Goal: Transaction & Acquisition: Purchase product/service

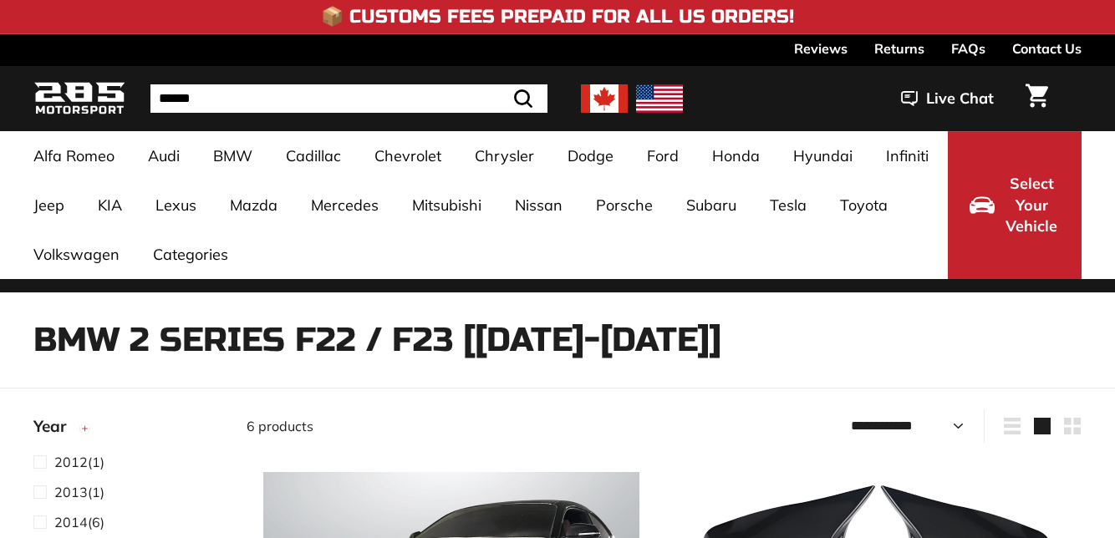
select select "**********"
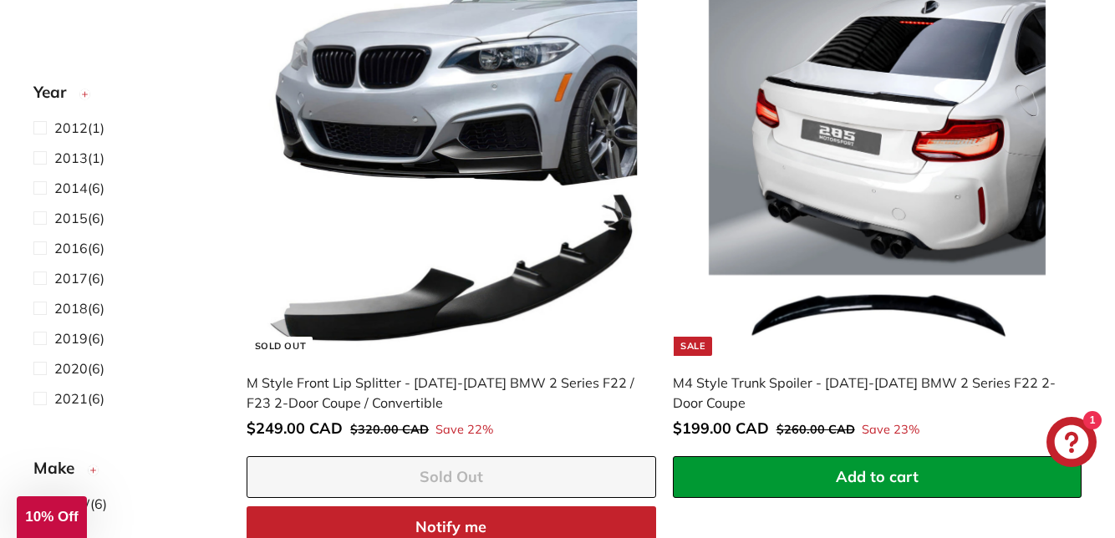
scroll to position [1128, 0]
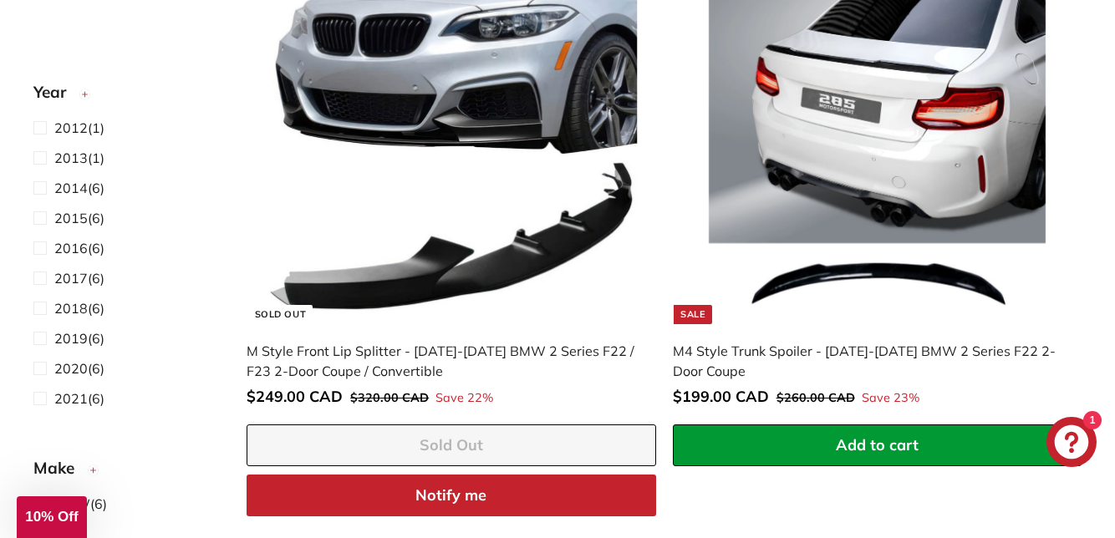
click at [508, 301] on img at bounding box center [451, 136] width 376 height 376
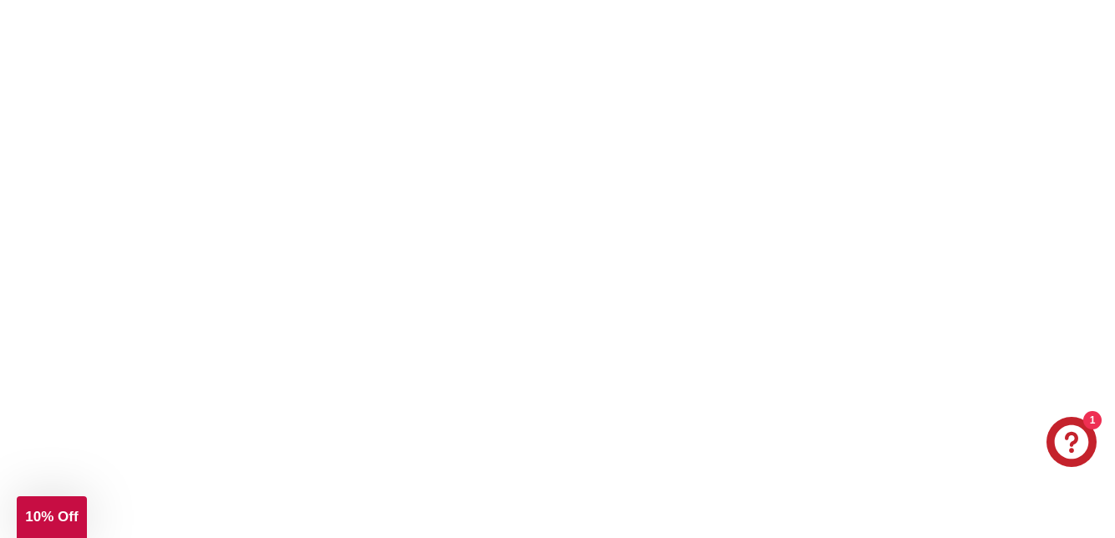
scroll to position [1199, 0]
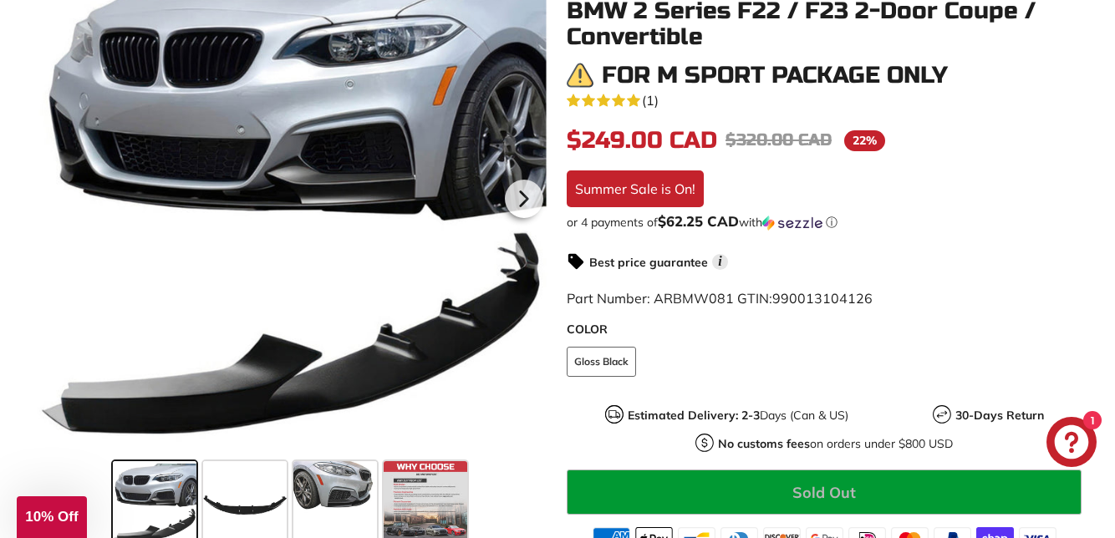
scroll to position [416, 0]
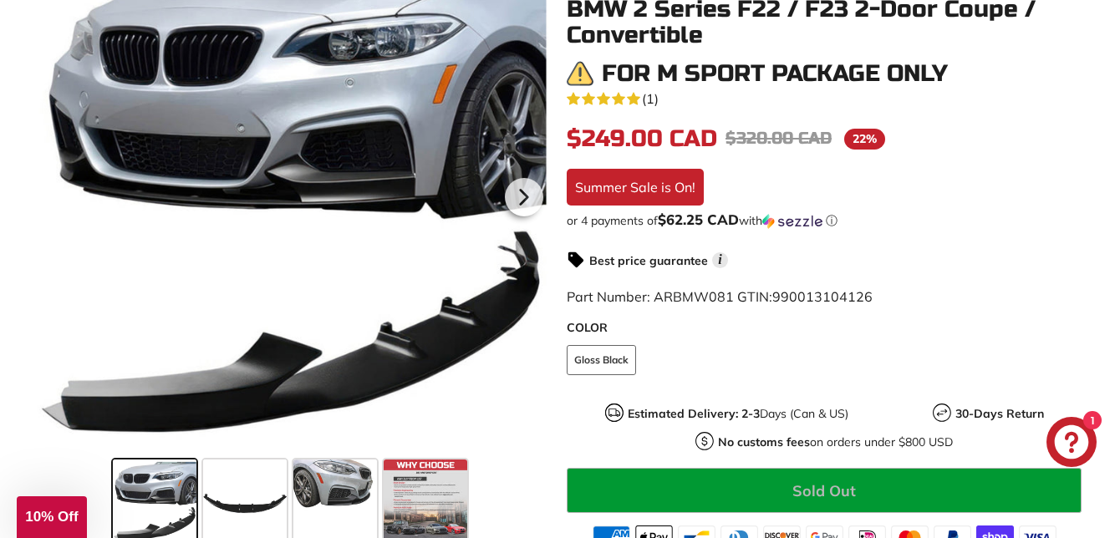
click at [440, 537] on span at bounding box center [426, 502] width 84 height 84
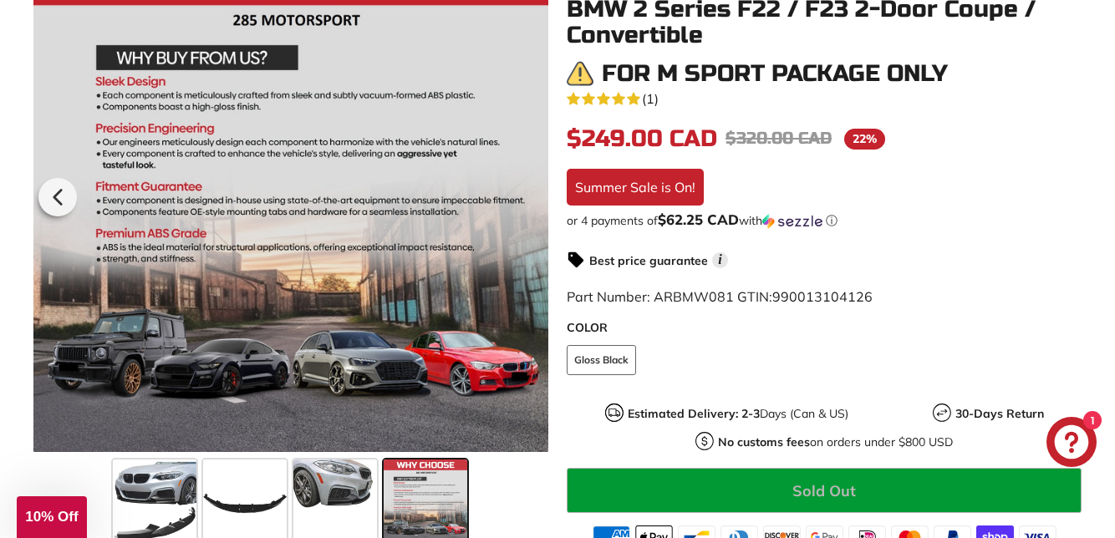
click at [349, 517] on span at bounding box center [335, 502] width 84 height 84
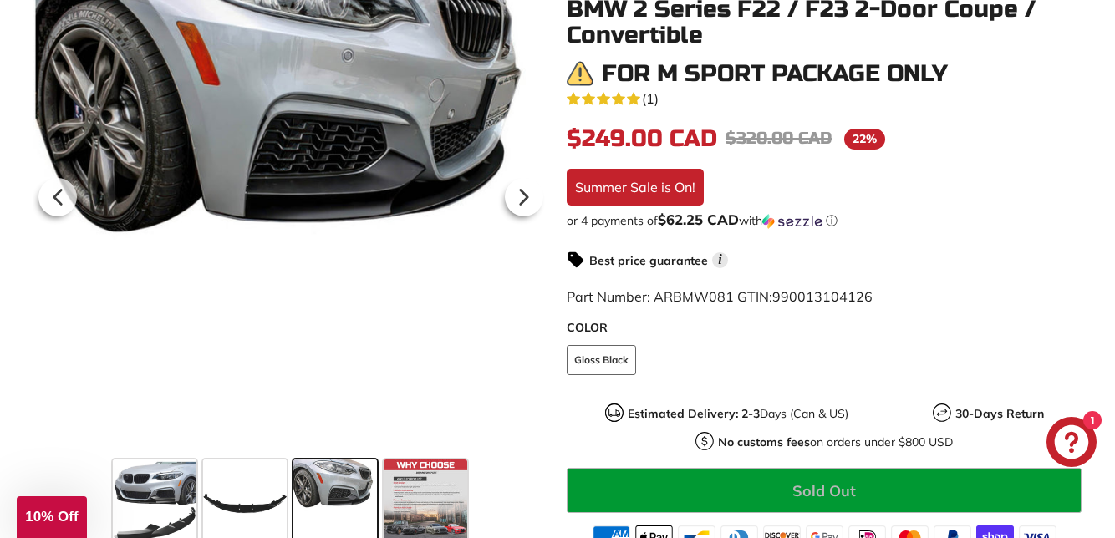
click at [520, 216] on icon at bounding box center [524, 197] width 38 height 38
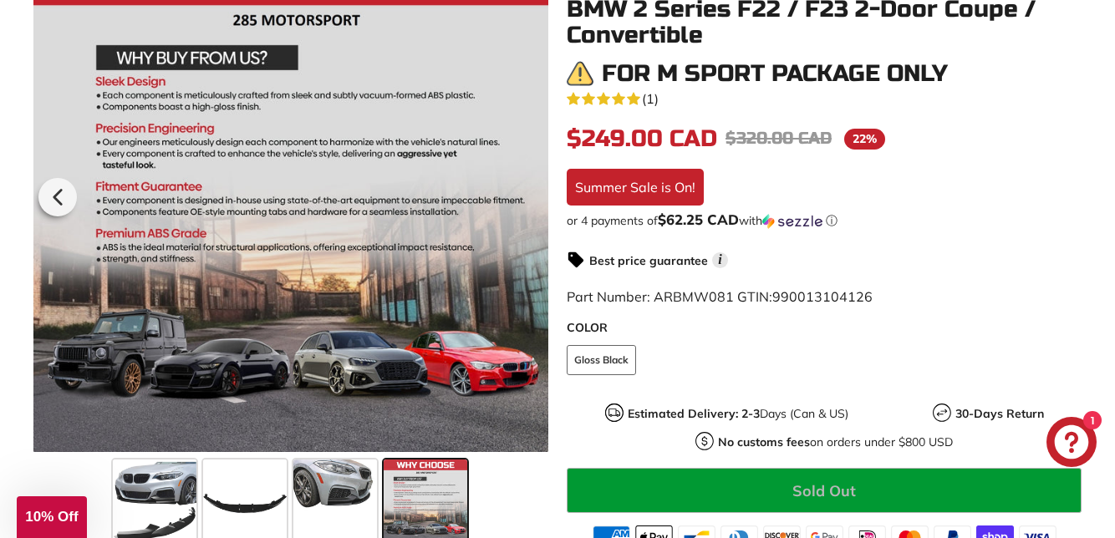
click at [60, 216] on icon at bounding box center [57, 197] width 38 height 38
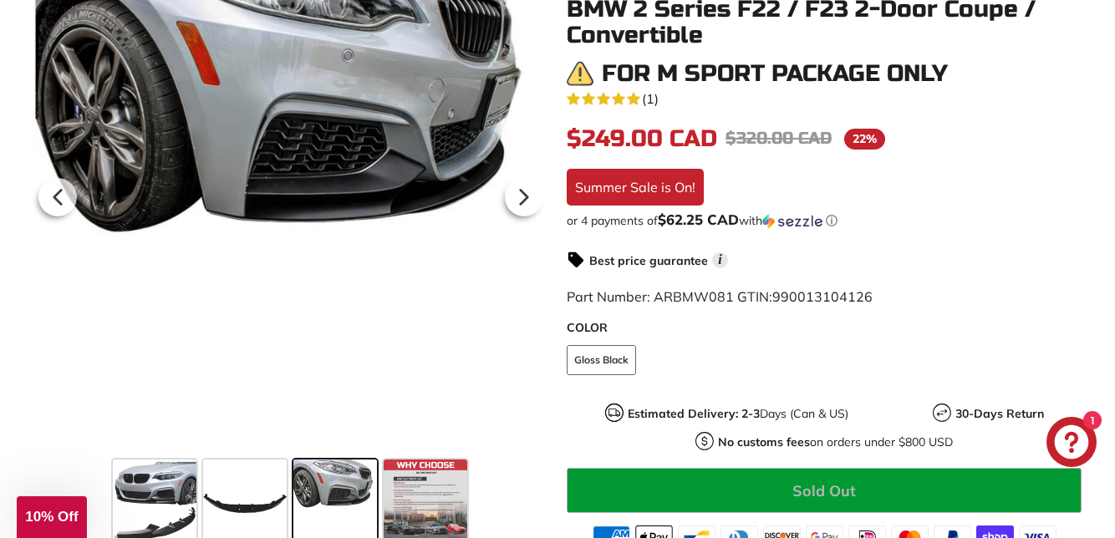
click at [511, 216] on icon at bounding box center [524, 197] width 38 height 38
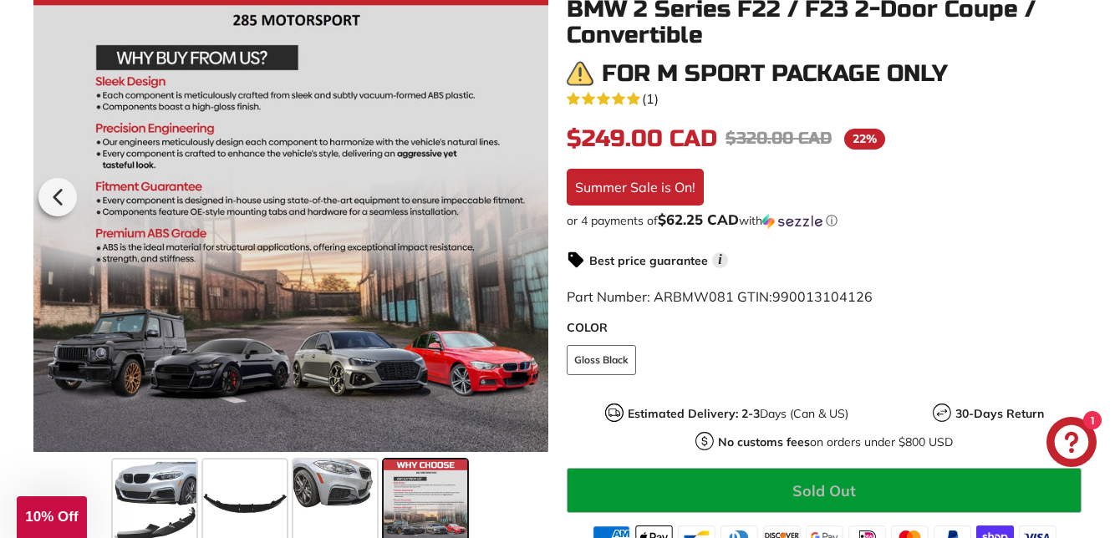
click at [70, 216] on icon at bounding box center [57, 197] width 38 height 38
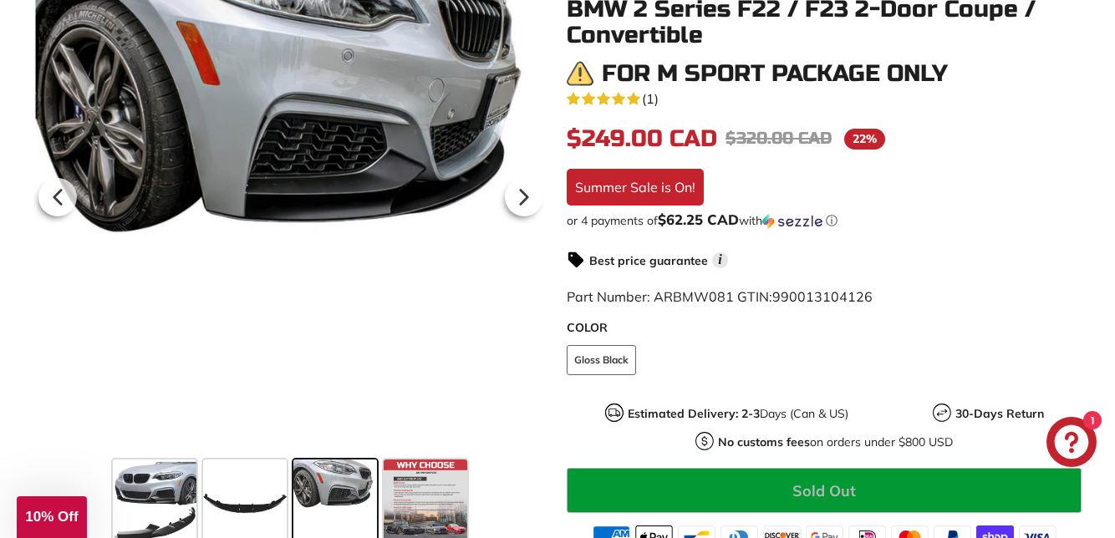
click at [47, 216] on icon at bounding box center [57, 197] width 38 height 38
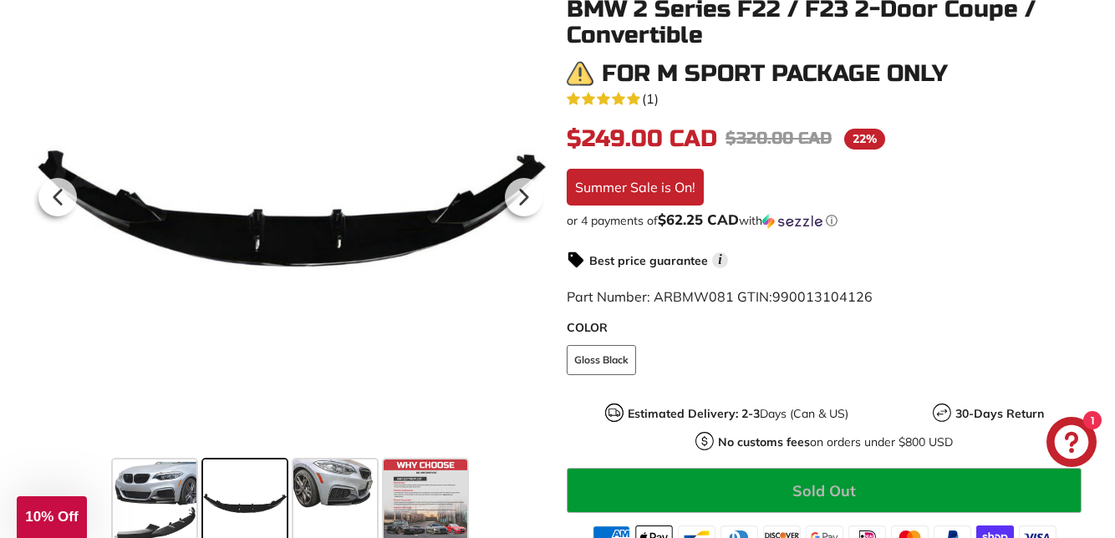
click at [72, 216] on icon at bounding box center [57, 197] width 38 height 38
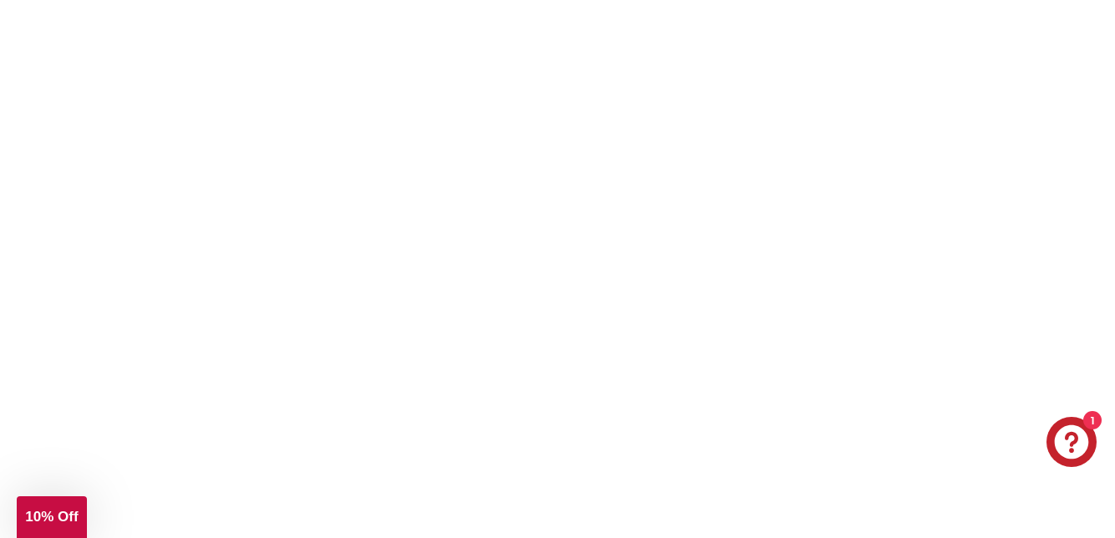
scroll to position [2296, 0]
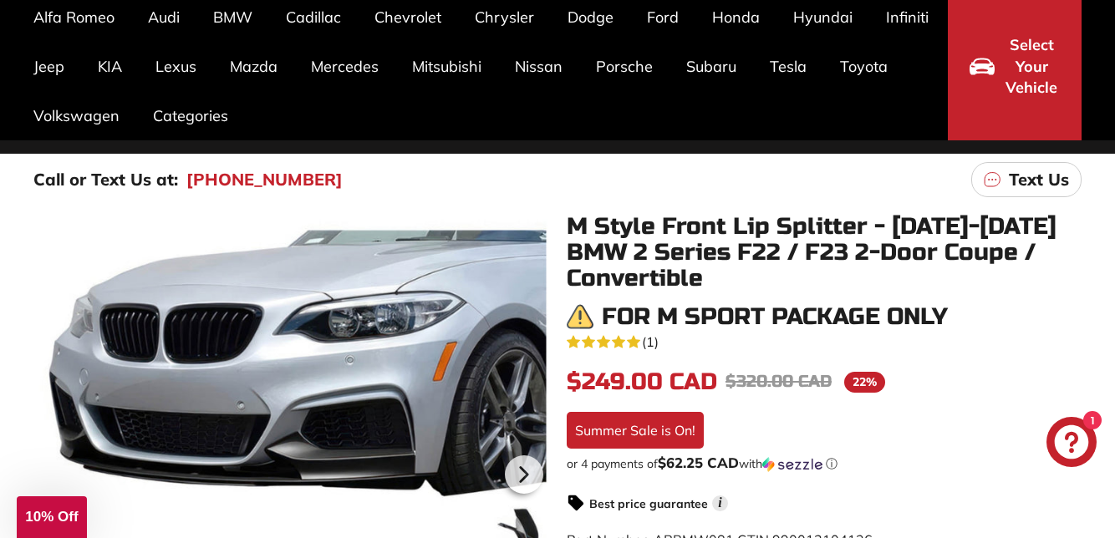
click at [659, 352] on span "(1)" at bounding box center [650, 342] width 17 height 20
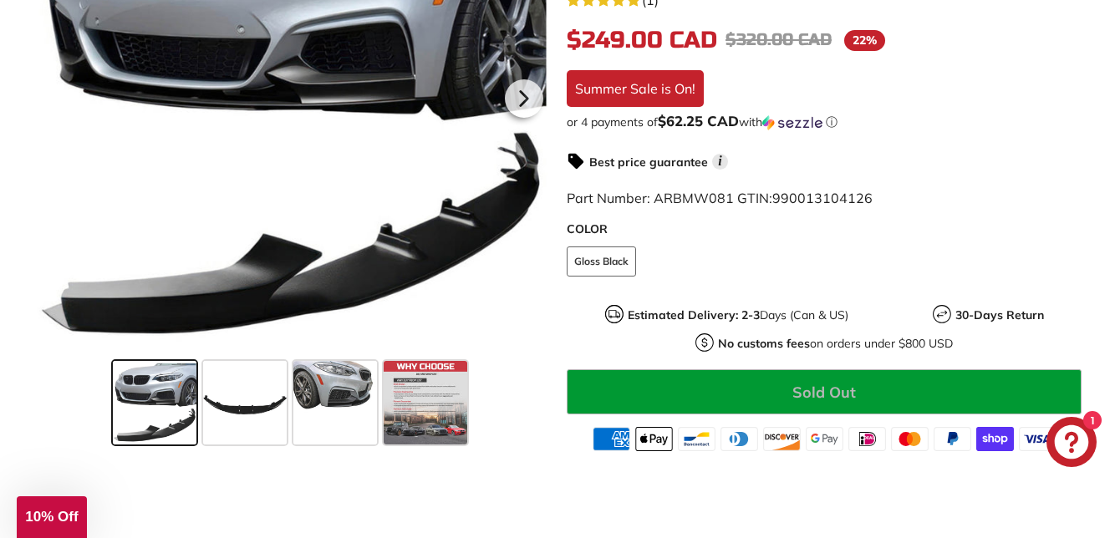
scroll to position [517, 0]
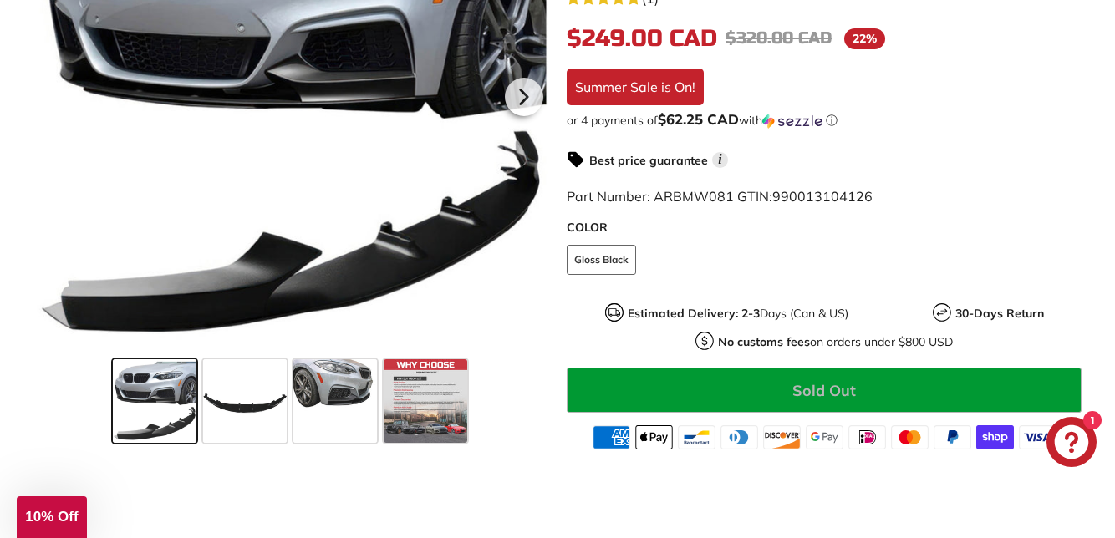
click at [251, 430] on span at bounding box center [245, 401] width 84 height 84
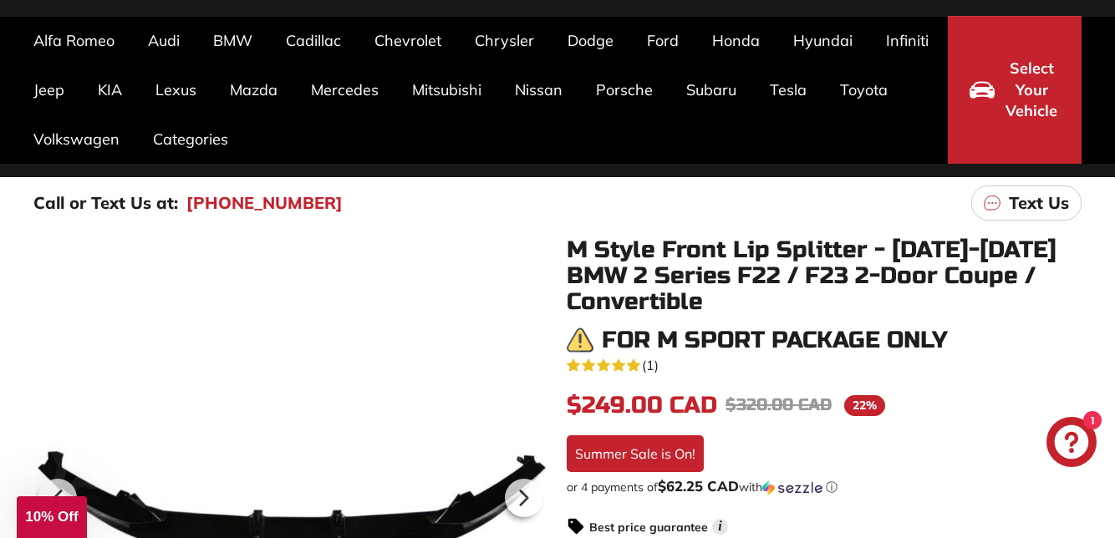
scroll to position [0, 0]
